Goal: Task Accomplishment & Management: Manage account settings

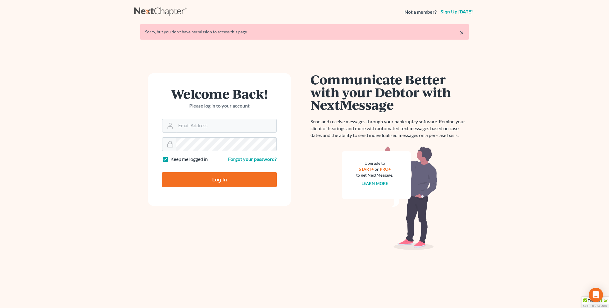
type input "kristi@littlelawofficeky.com"
click at [226, 181] on input "Log In" at bounding box center [219, 179] width 115 height 15
type input "Thinking..."
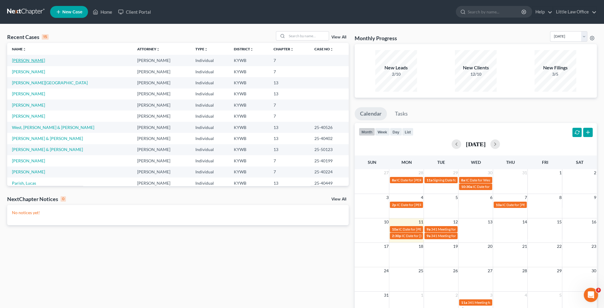
click at [31, 59] on link "[PERSON_NAME]" at bounding box center [28, 60] width 33 height 5
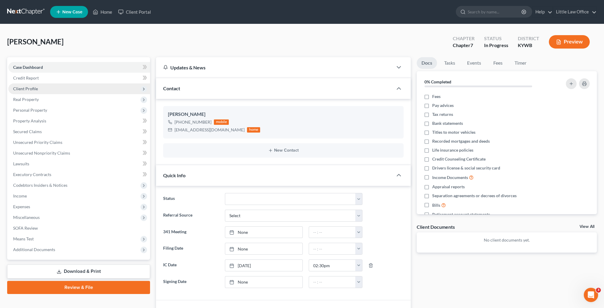
click at [46, 92] on span "Client Profile" at bounding box center [79, 89] width 142 height 11
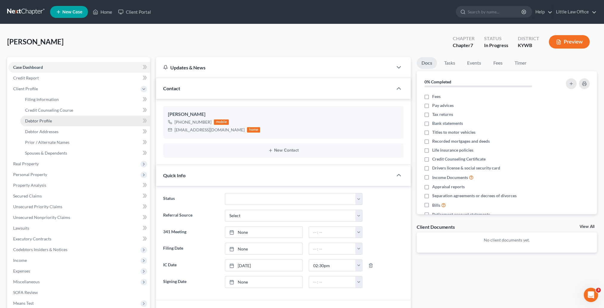
click at [57, 123] on link "Debtor Profile" at bounding box center [85, 121] width 130 height 11
select select "3"
select select "0"
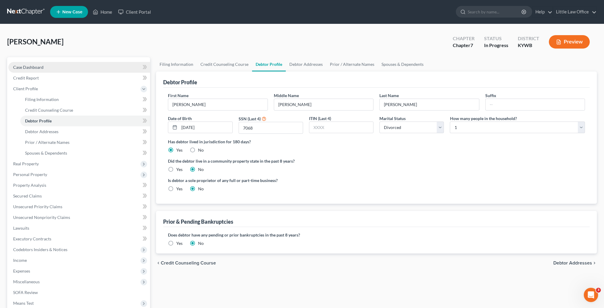
click at [60, 65] on link "Case Dashboard" at bounding box center [79, 67] width 142 height 11
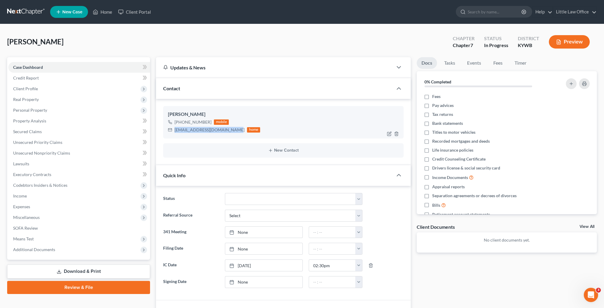
drag, startPoint x: 173, startPoint y: 131, endPoint x: 233, endPoint y: 138, distance: 60.3
click at [233, 138] on div "[PERSON_NAME] [PHONE_NUMBER] mobile [EMAIL_ADDRESS][DOMAIN_NAME] home" at bounding box center [283, 122] width 240 height 32
copy div "[EMAIL_ADDRESS][DOMAIN_NAME]"
click at [106, 12] on link "Home" at bounding box center [102, 12] width 25 height 11
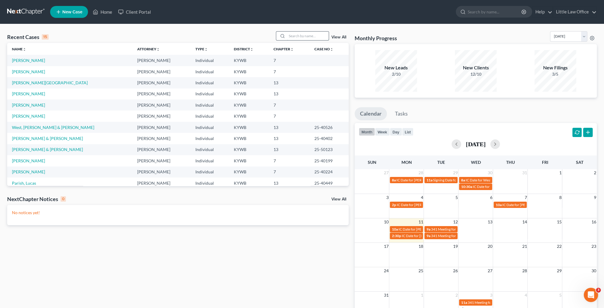
click at [292, 35] on input "search" at bounding box center [308, 36] width 42 height 9
click at [299, 36] on input "search" at bounding box center [308, 36] width 42 height 9
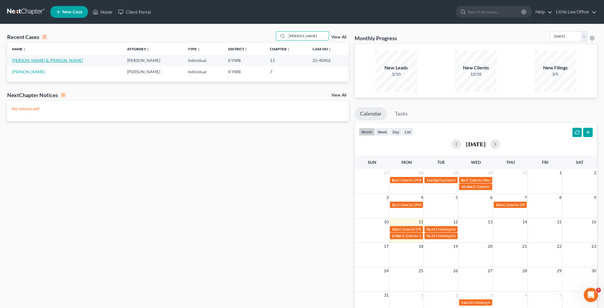
type input "[PERSON_NAME]"
click at [40, 60] on link "[PERSON_NAME] & [PERSON_NAME]" at bounding box center [47, 60] width 71 height 5
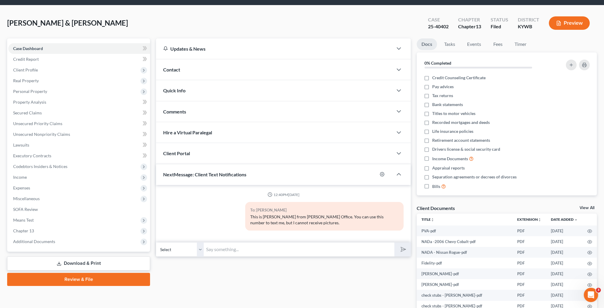
scroll to position [49, 0]
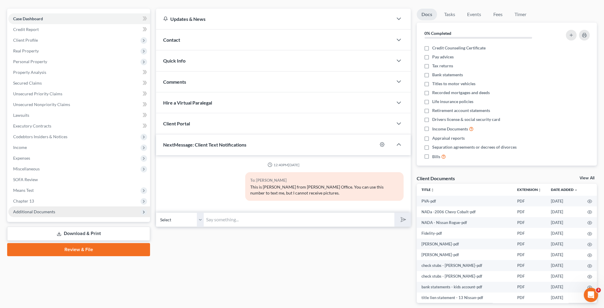
click at [44, 214] on span "Additional Documents" at bounding box center [79, 212] width 142 height 11
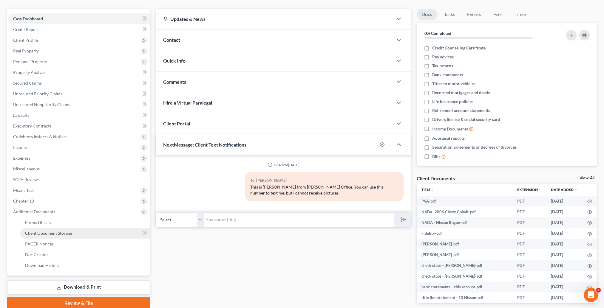
click at [52, 234] on span "Client Document Storage" at bounding box center [48, 233] width 47 height 5
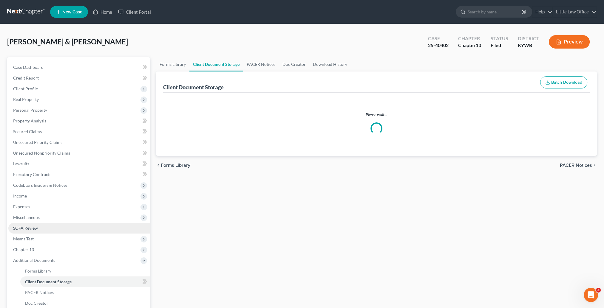
select select "7"
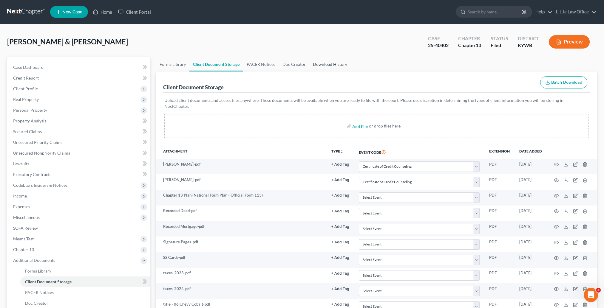
click at [328, 66] on link "Download History" at bounding box center [329, 64] width 41 height 14
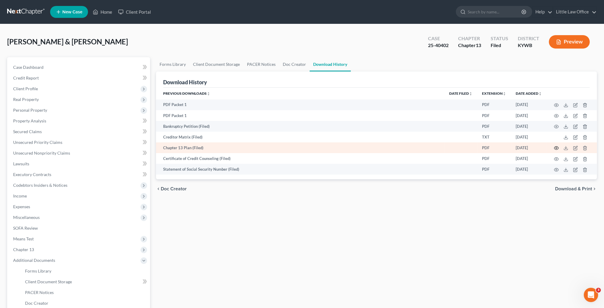
click at [557, 149] on circle "button" at bounding box center [556, 148] width 1 height 1
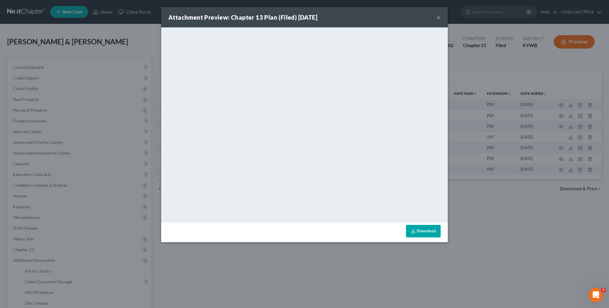
click at [439, 18] on button "×" at bounding box center [438, 17] width 4 height 7
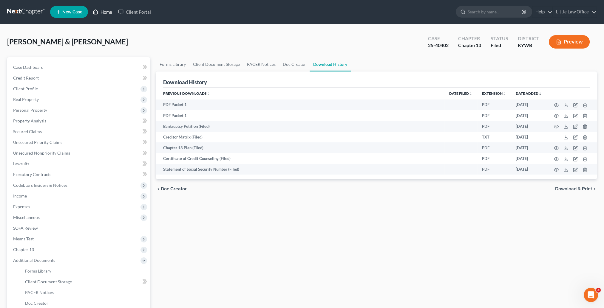
click at [105, 11] on link "Home" at bounding box center [102, 12] width 25 height 11
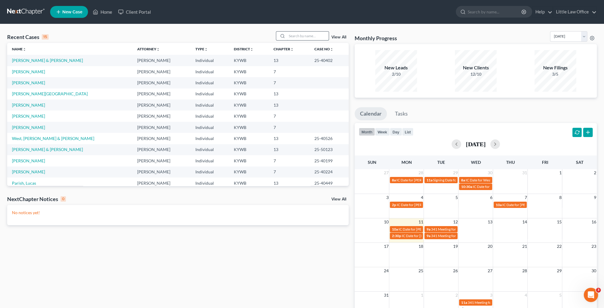
click at [289, 37] on input "search" at bounding box center [308, 36] width 42 height 9
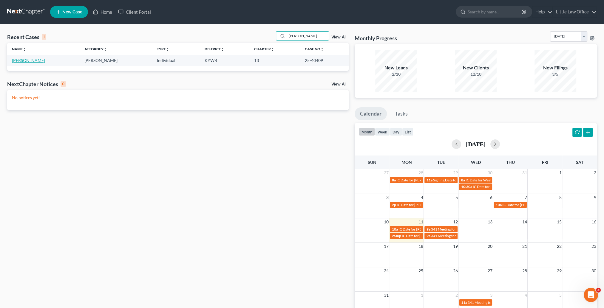
type input "[PERSON_NAME]"
click at [36, 58] on link "[PERSON_NAME]" at bounding box center [28, 60] width 33 height 5
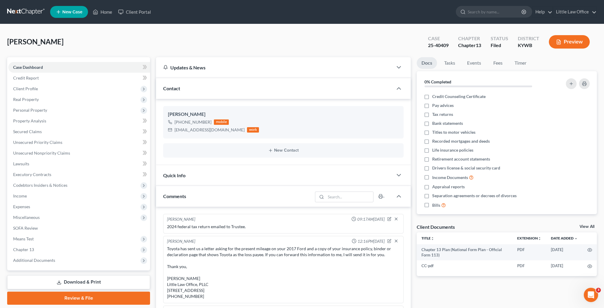
scroll to position [396, 0]
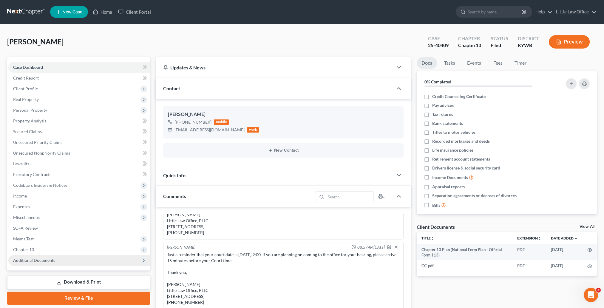
click at [36, 263] on span "Additional Documents" at bounding box center [79, 260] width 142 height 11
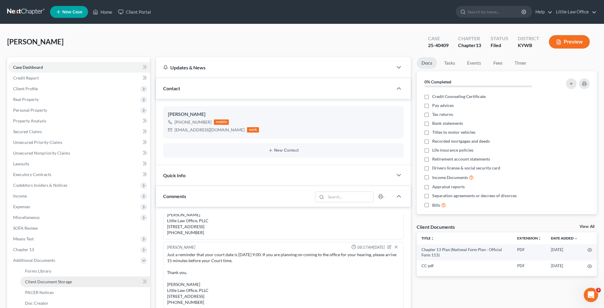
scroll to position [30, 0]
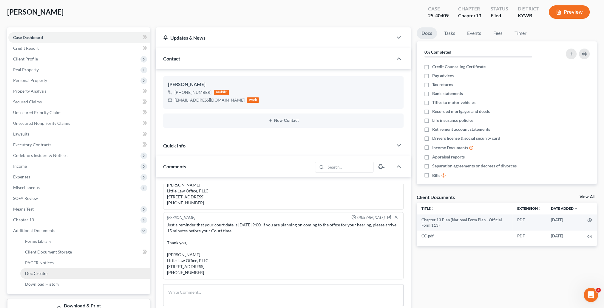
click at [49, 275] on link "Doc Creator" at bounding box center [85, 273] width 130 height 11
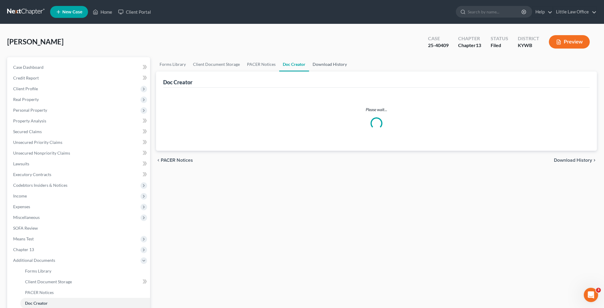
click at [323, 66] on link "Download History" at bounding box center [329, 64] width 41 height 14
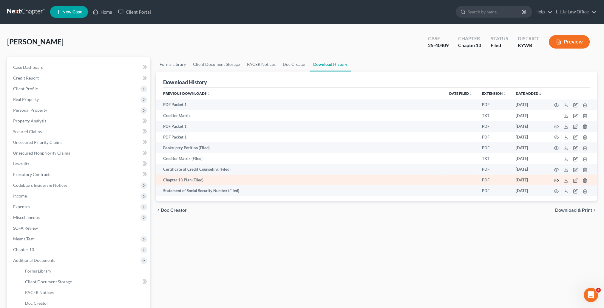
click at [557, 183] on icon "button" at bounding box center [556, 180] width 5 height 5
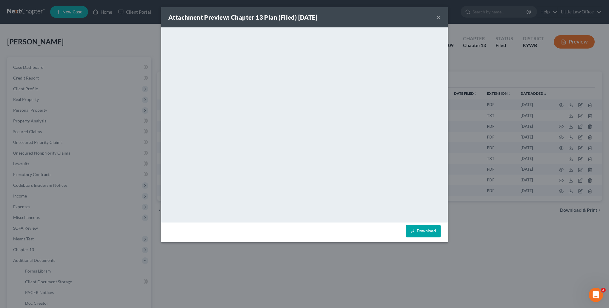
click at [437, 19] on button "×" at bounding box center [438, 17] width 4 height 7
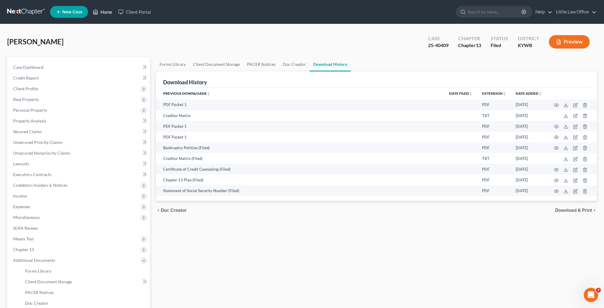
click at [111, 11] on link "Home" at bounding box center [102, 12] width 25 height 11
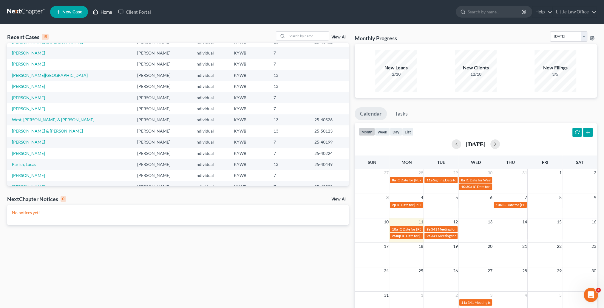
scroll to position [41, 0]
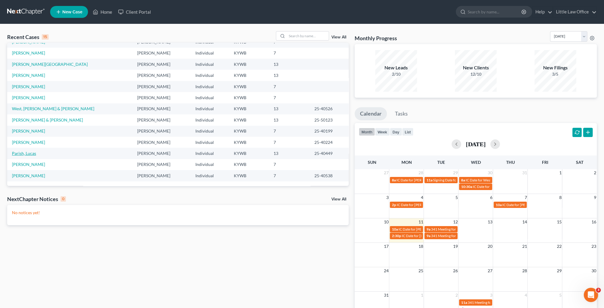
click at [33, 155] on link "Parish, Lucas" at bounding box center [24, 153] width 24 height 5
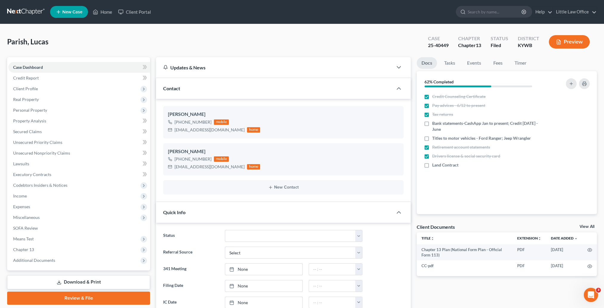
scroll to position [483, 0]
click at [33, 262] on span "Additional Documents" at bounding box center [34, 260] width 42 height 5
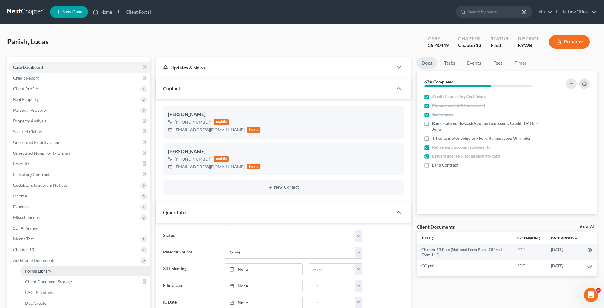
scroll to position [60, 0]
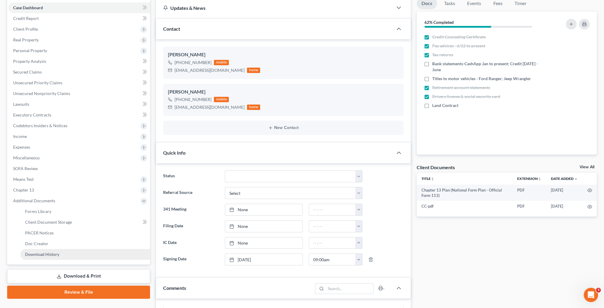
click at [48, 257] on span "Download History" at bounding box center [42, 254] width 34 height 5
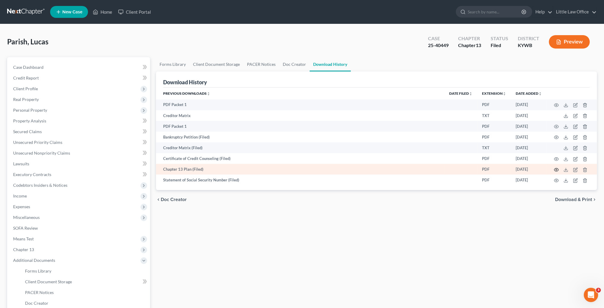
click at [555, 170] on icon "button" at bounding box center [556, 170] width 5 height 5
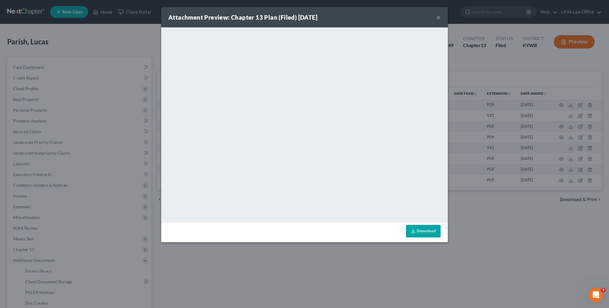
click at [436, 19] on button "×" at bounding box center [438, 17] width 4 height 7
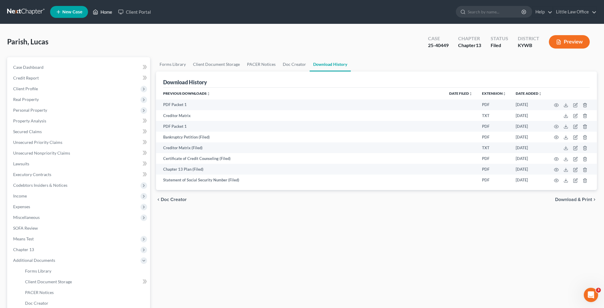
click at [106, 15] on link "Home" at bounding box center [102, 12] width 25 height 11
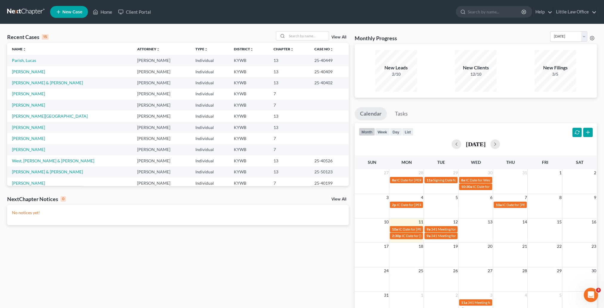
click at [125, 243] on div "Recent Cases 15 View All Name unfold_more expand_more expand_less Attorney unfo…" at bounding box center [178, 178] width 348 height 295
click at [592, 294] on icon "Open Intercom Messenger" at bounding box center [591, 296] width 10 height 10
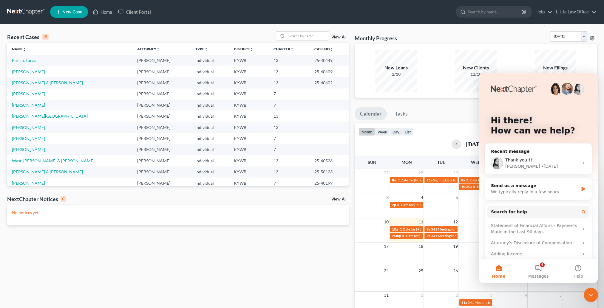
click at [597, 298] on div "Close Intercom Messenger" at bounding box center [591, 295] width 14 height 14
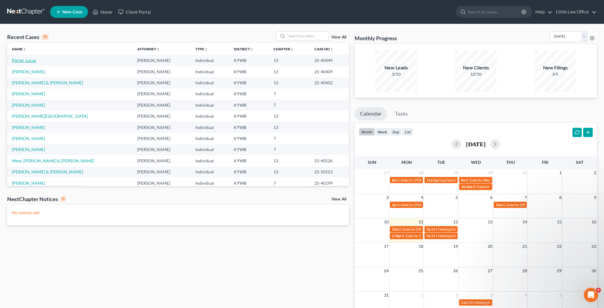
click at [14, 60] on link "Parish, Lucas" at bounding box center [24, 60] width 24 height 5
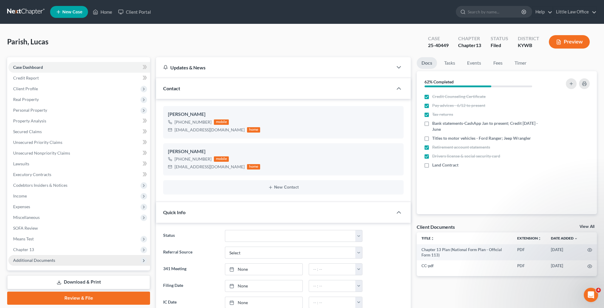
scroll to position [483, 0]
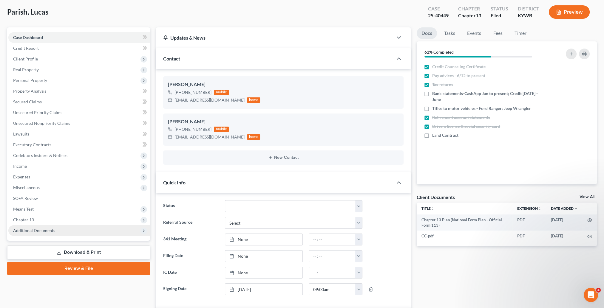
click at [41, 232] on span "Additional Documents" at bounding box center [34, 230] width 42 height 5
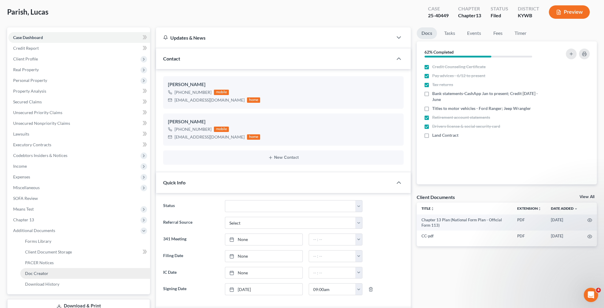
click at [48, 274] on link "Doc Creator" at bounding box center [85, 273] width 130 height 11
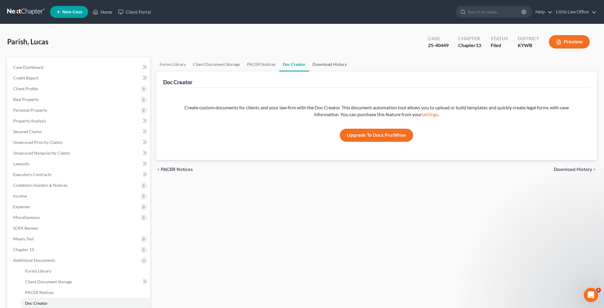
click at [319, 64] on link "Download History" at bounding box center [329, 64] width 41 height 14
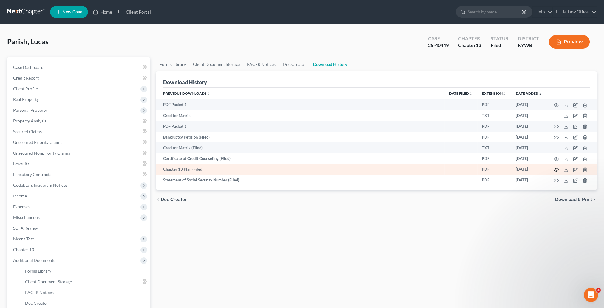
click at [557, 170] on icon "button" at bounding box center [556, 170] width 5 height 5
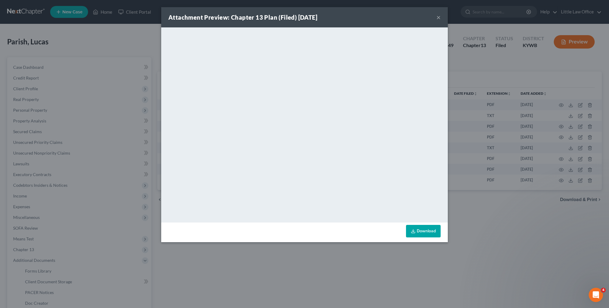
click at [438, 19] on button "×" at bounding box center [438, 17] width 4 height 7
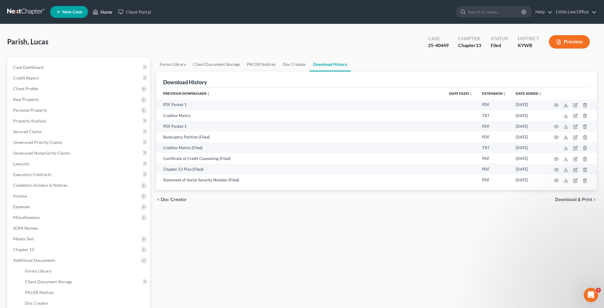
click at [111, 14] on link "Home" at bounding box center [102, 12] width 25 height 11
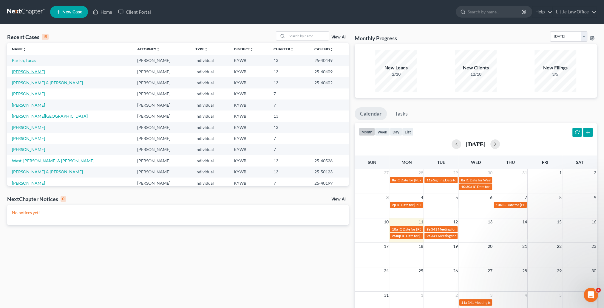
click at [25, 70] on link "[PERSON_NAME]" at bounding box center [28, 71] width 33 height 5
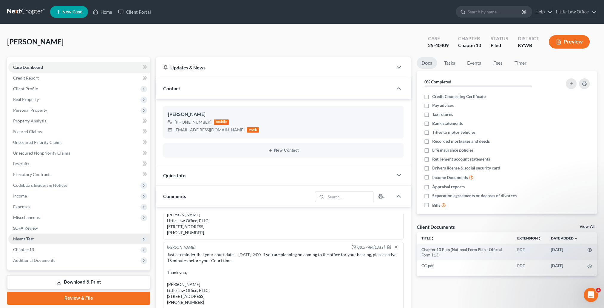
scroll to position [60, 0]
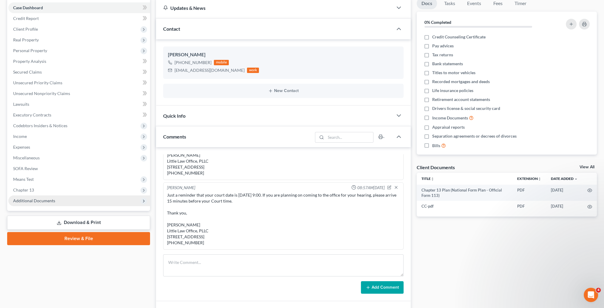
click at [19, 197] on span "Additional Documents" at bounding box center [79, 201] width 142 height 11
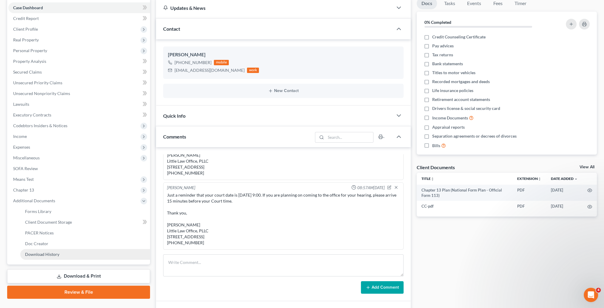
click at [64, 256] on link "Download History" at bounding box center [85, 254] width 130 height 11
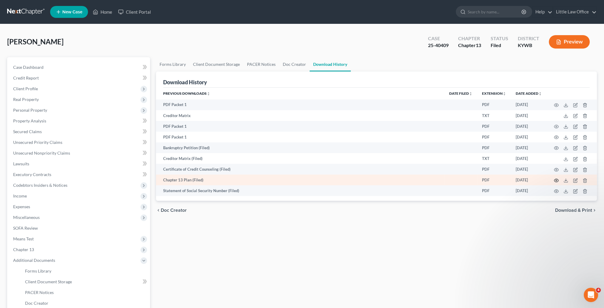
click at [555, 182] on icon "button" at bounding box center [556, 180] width 5 height 5
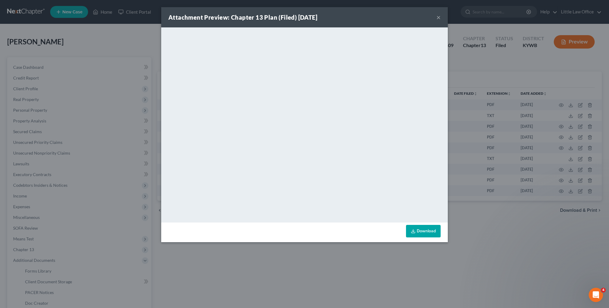
click at [438, 20] on button "×" at bounding box center [438, 17] width 4 height 7
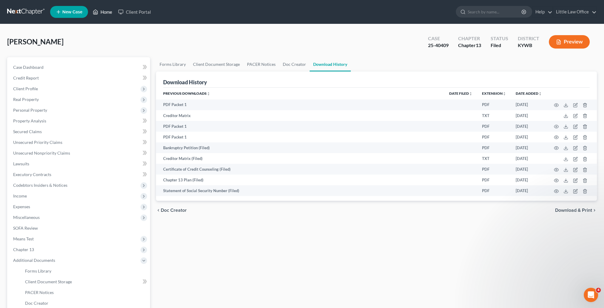
click at [104, 13] on link "Home" at bounding box center [102, 12] width 25 height 11
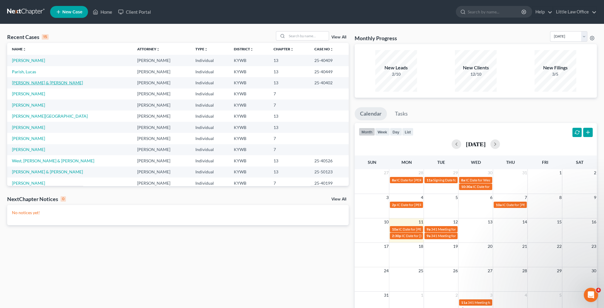
click at [23, 81] on link "[PERSON_NAME] & [PERSON_NAME]" at bounding box center [47, 82] width 71 height 5
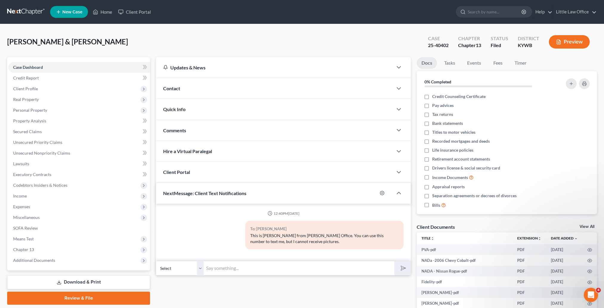
scroll to position [75, 0]
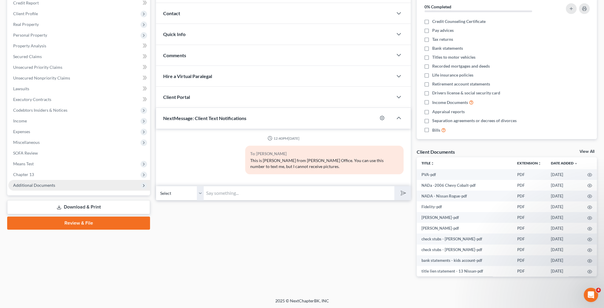
click at [45, 188] on span "Additional Documents" at bounding box center [79, 185] width 142 height 11
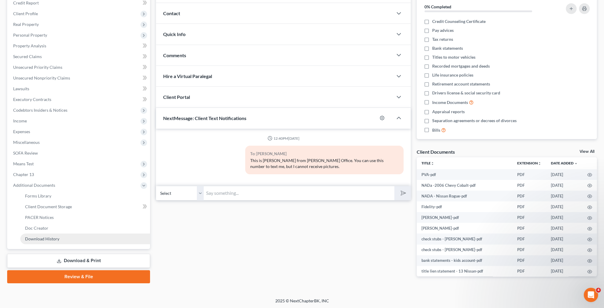
click at [61, 241] on link "Download History" at bounding box center [85, 239] width 130 height 11
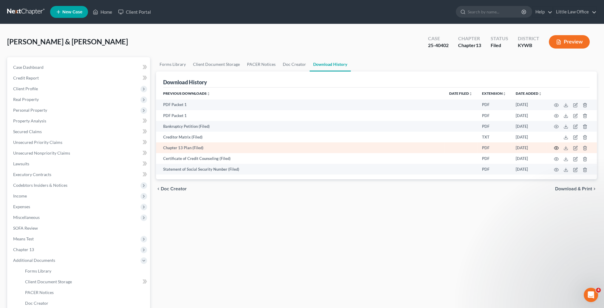
click at [558, 149] on icon "button" at bounding box center [556, 148] width 5 height 5
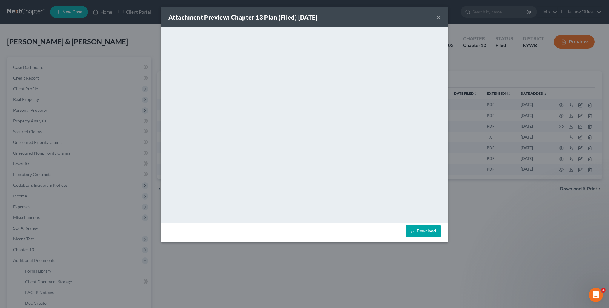
click at [440, 20] on button "×" at bounding box center [438, 17] width 4 height 7
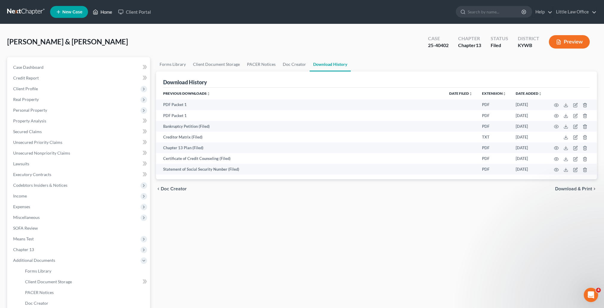
click at [105, 13] on link "Home" at bounding box center [102, 12] width 25 height 11
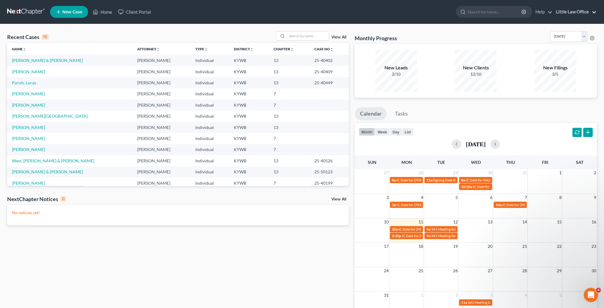
click at [561, 11] on link "Little Law Office" at bounding box center [575, 12] width 44 height 11
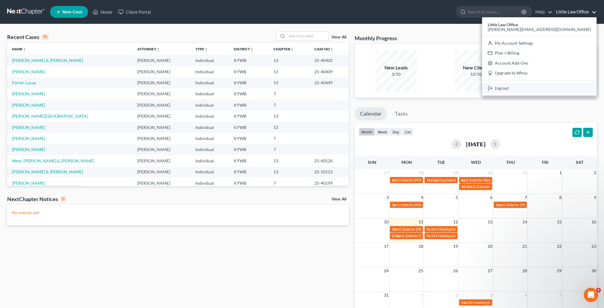
click at [560, 90] on link "Log out" at bounding box center [539, 88] width 115 height 10
